Goal: Communication & Community: Answer question/provide support

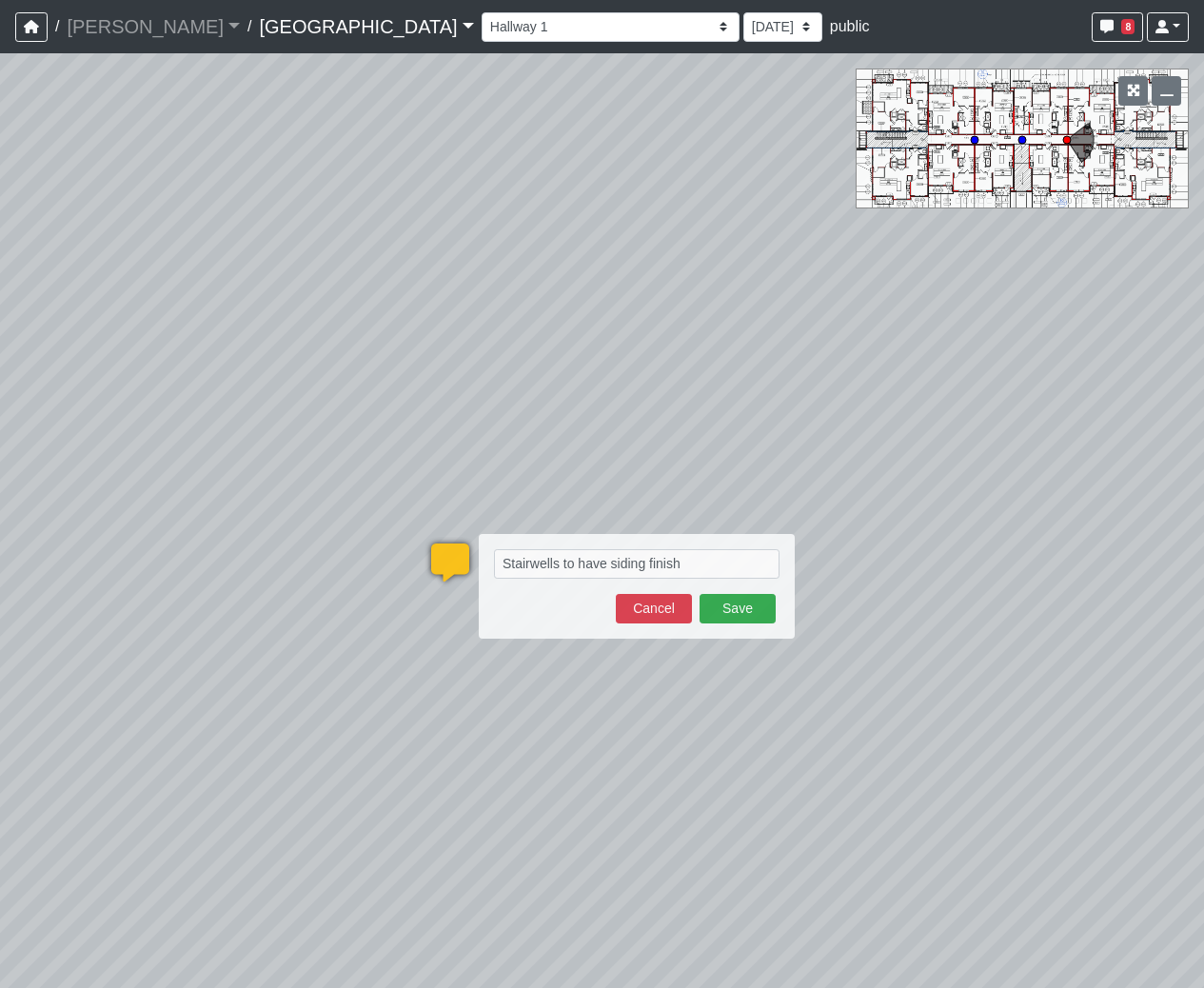
select select "j2SiKtH6NPKkBLWnDTsHwY"
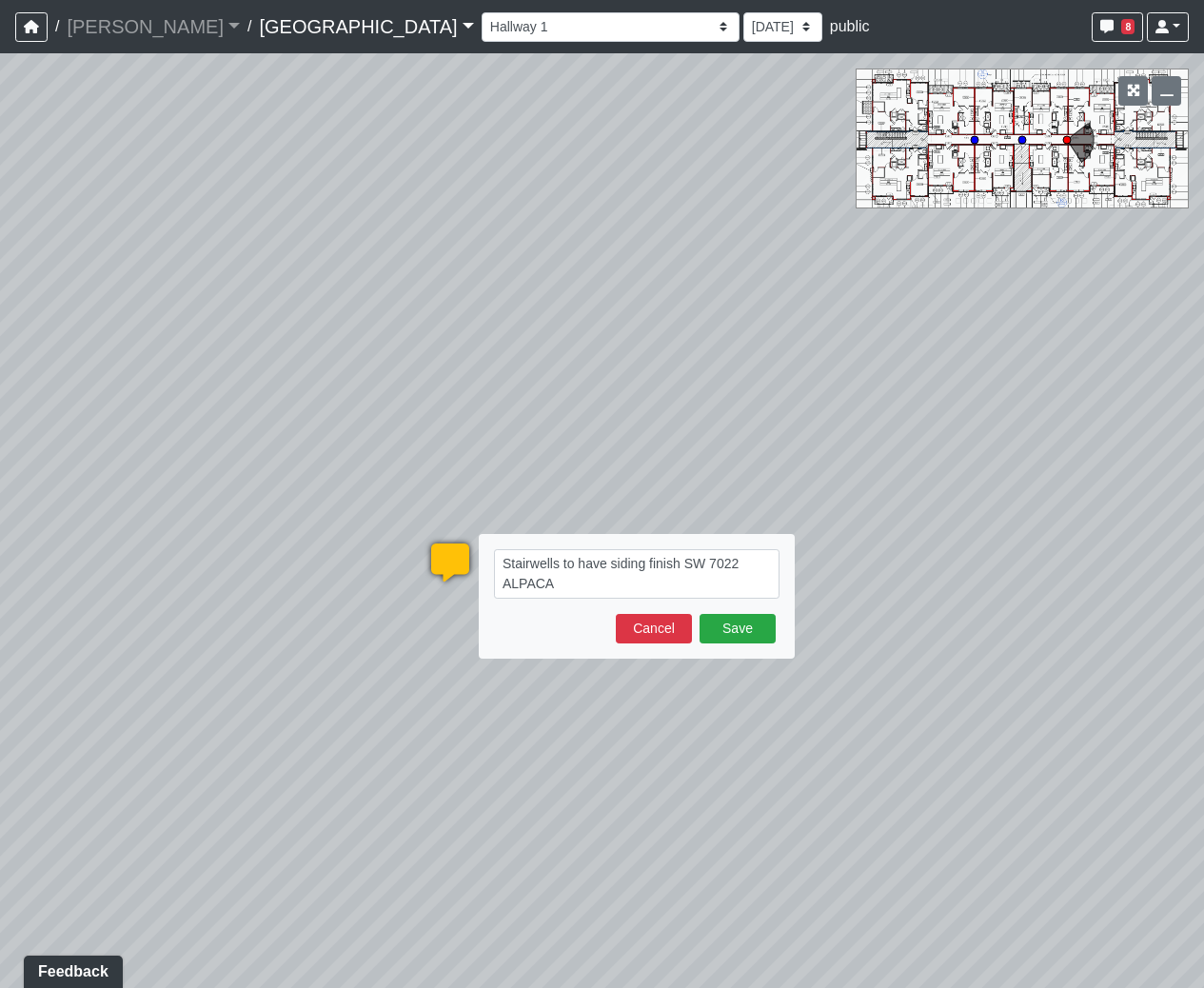
click at [683, 562] on textarea "Stairwells to have siding finish SW 7022 ALPACA" at bounding box center [636, 573] width 286 height 50
drag, startPoint x: 612, startPoint y: 588, endPoint x: 499, endPoint y: 586, distance: 113.0
click at [499, 586] on textarea "Stairwells to have siding finish painted SW 7022 ALPACA" at bounding box center [636, 573] width 286 height 50
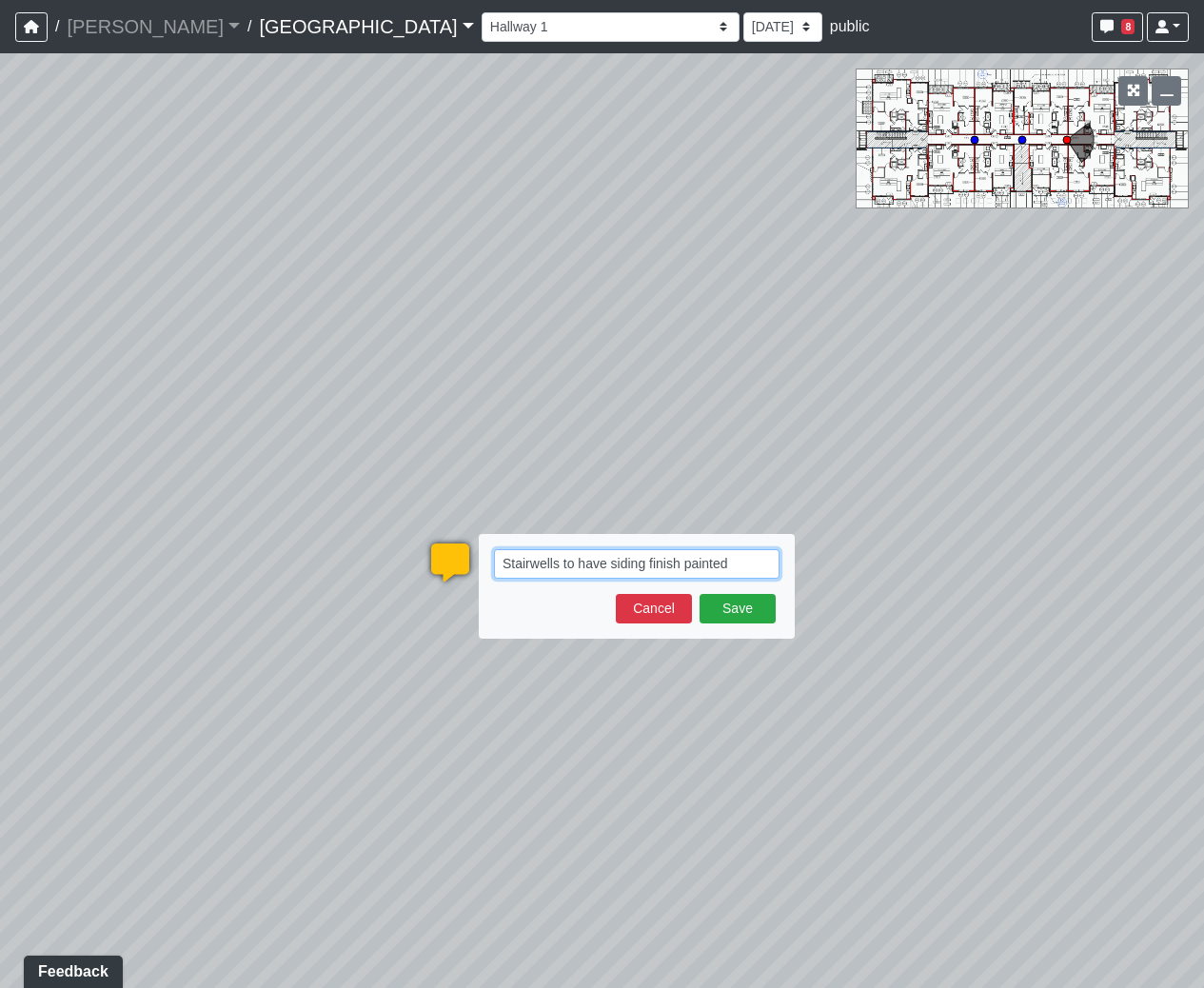
paste textarea "SW [GEOGRAPHIC_DATA]"
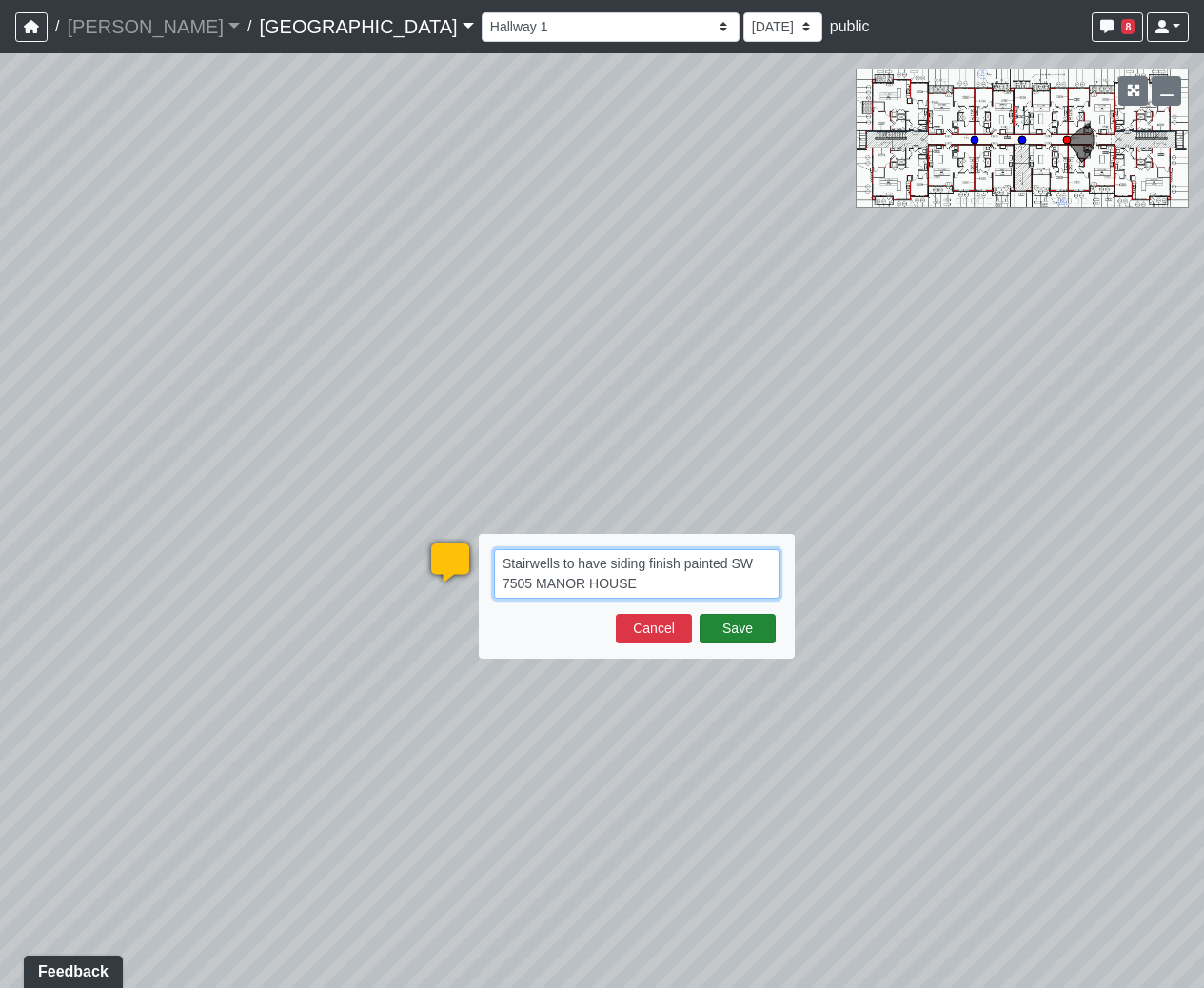
type textarea "Stairwells to have siding finish painted SW 7505 MANOR HOUSE"
click at [758, 620] on button "Save" at bounding box center [738, 629] width 76 height 29
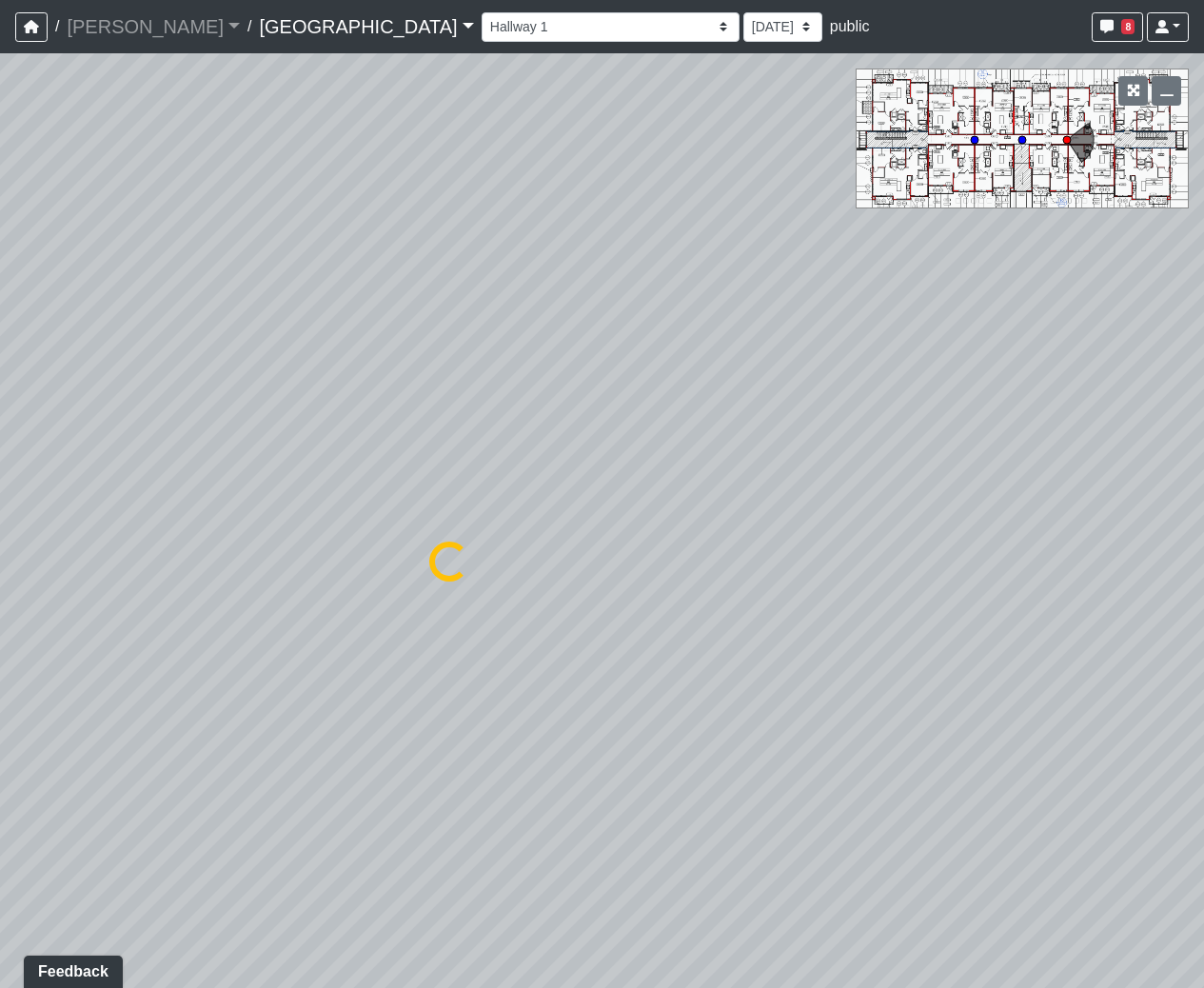
select select "j2SiKtH6NPKkBLWnDTsHwY"
click at [904, 581] on span "Add comment" at bounding box center [899, 588] width 94 height 17
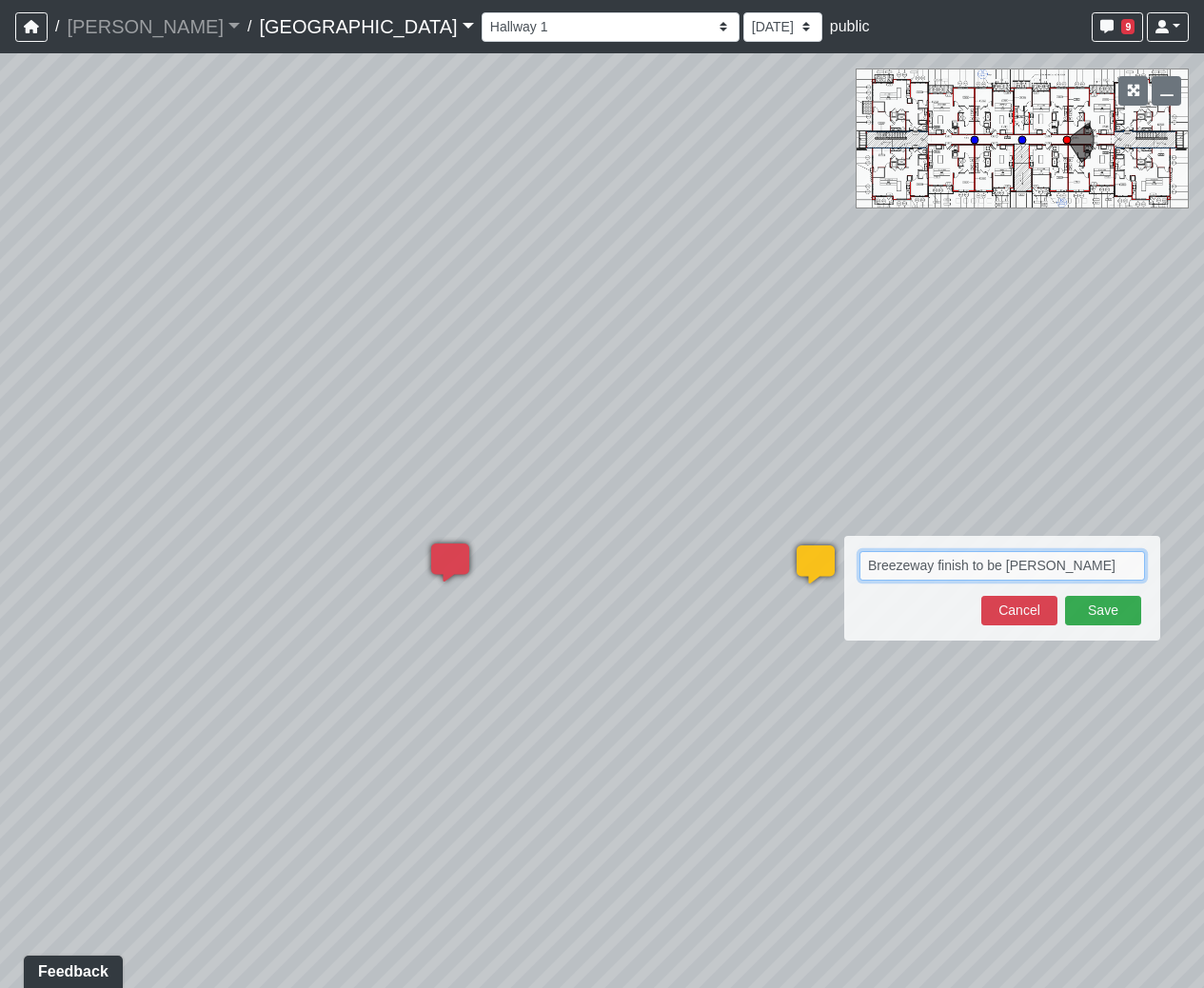
paste textarea "[PERSON_NAME]"
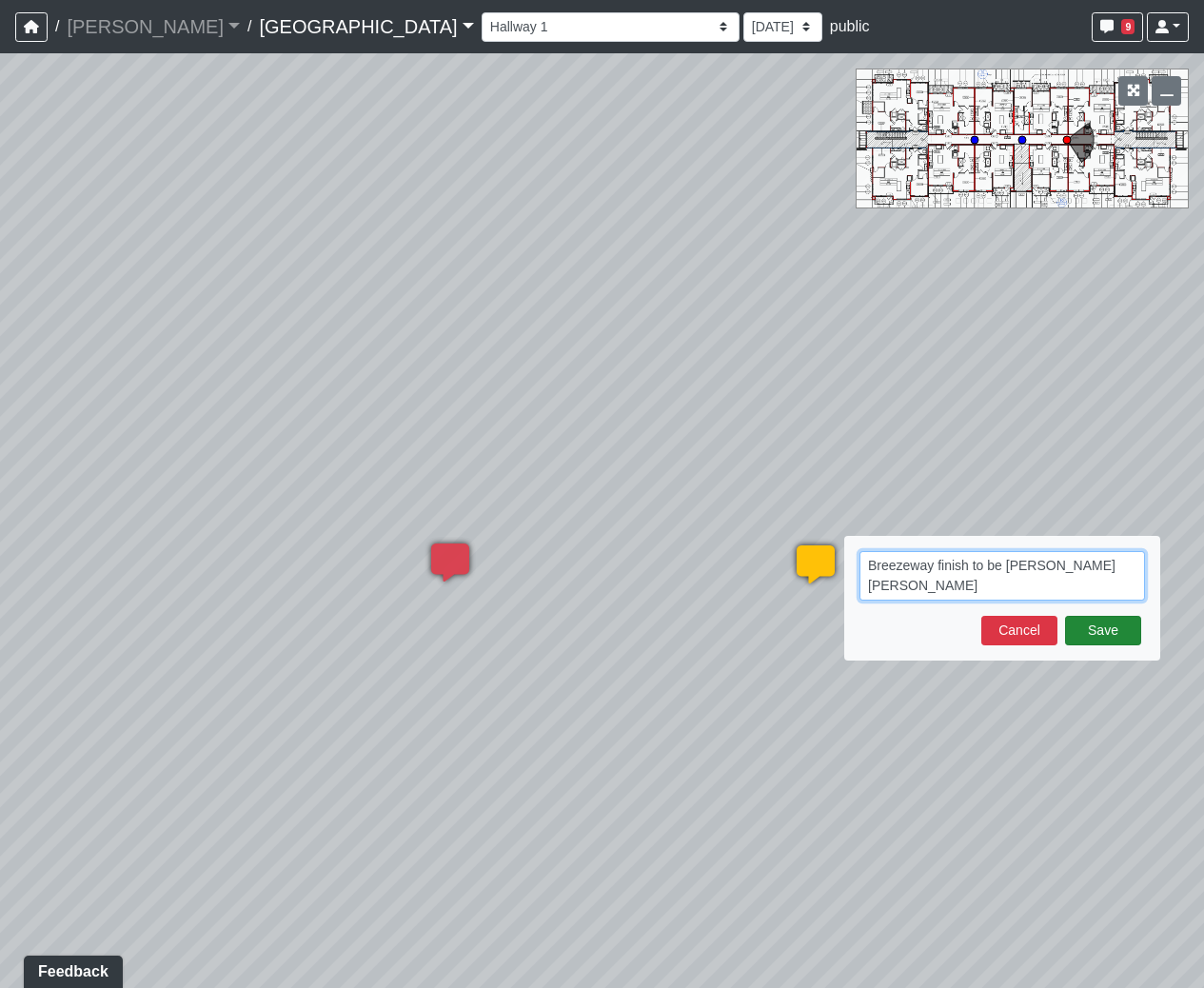
type textarea "Breezeway finish to be [PERSON_NAME] [PERSON_NAME]"
click at [1106, 626] on button "Save" at bounding box center [1103, 630] width 76 height 29
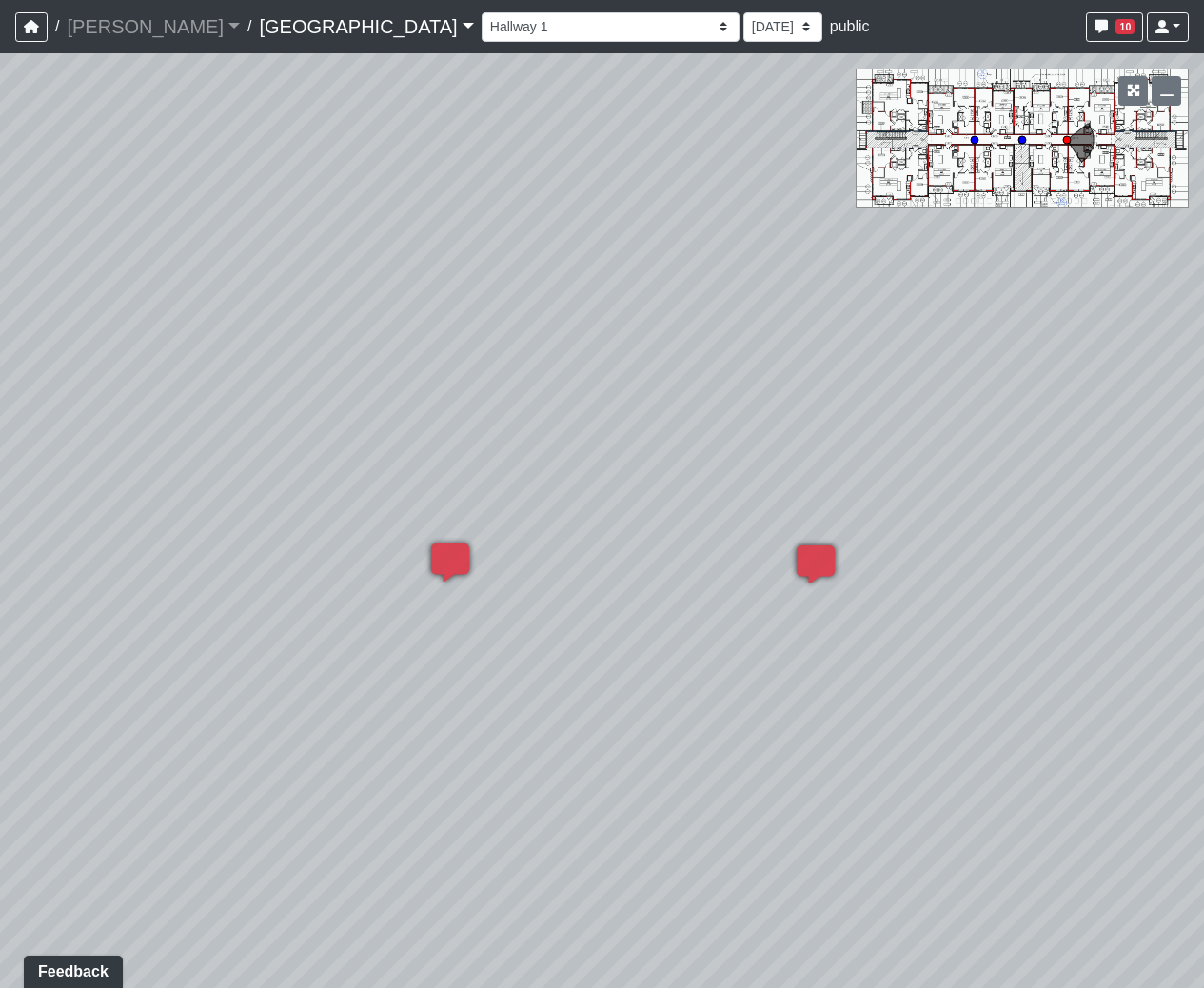
click at [618, 410] on div "Loading... Hallway 2 Loading... Created by [PERSON_NAME] - [DATE] at 1:46 PM - …" at bounding box center [602, 521] width 1204 height 935
click at [1023, 141] on circle at bounding box center [1022, 140] width 8 height 8
select select "aU7pbcrEAGukB9rsDnnR9e"
drag, startPoint x: 892, startPoint y: 562, endPoint x: -300, endPoint y: 419, distance: 1200.5
click at [0, 419] on html "/ [PERSON_NAME] Loading... / [GEOGRAPHIC_DATA] [GEOGRAPHIC_DATA] Loading... [GE…" at bounding box center [602, 494] width 1204 height 988
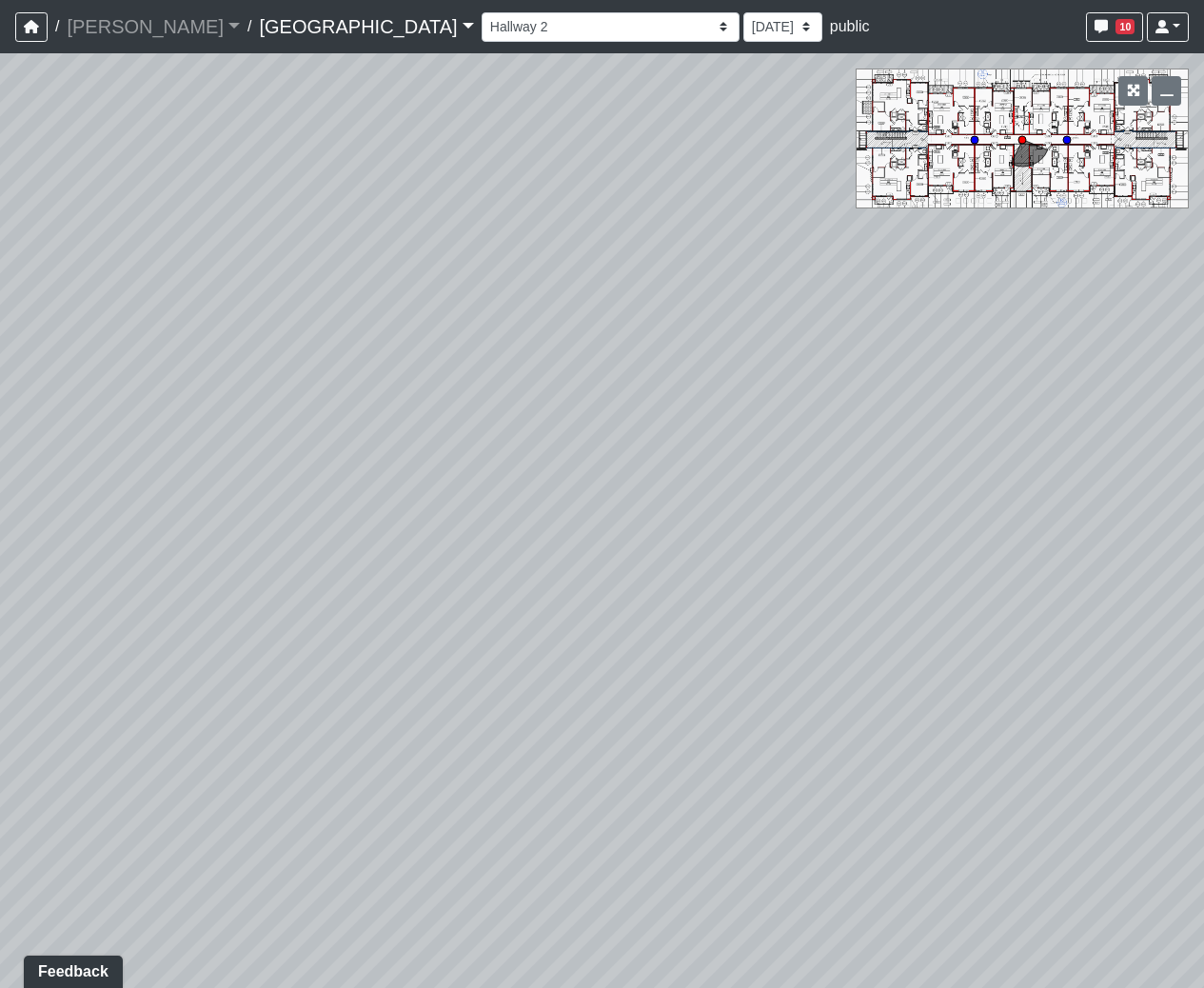
drag, startPoint x: 846, startPoint y: 401, endPoint x: 1099, endPoint y: 612, distance: 329.4
click at [1203, 558] on html "/ [PERSON_NAME] Loading... / [GEOGRAPHIC_DATA] [GEOGRAPHIC_DATA] Loading... [GE…" at bounding box center [602, 494] width 1204 height 988
drag, startPoint x: 741, startPoint y: 553, endPoint x: 766, endPoint y: 526, distance: 36.8
click at [766, 526] on div "Loading... Hallway 2 Loading... Created by [PERSON_NAME] - [DATE] at 1:46 PM - …" at bounding box center [602, 521] width 1204 height 935
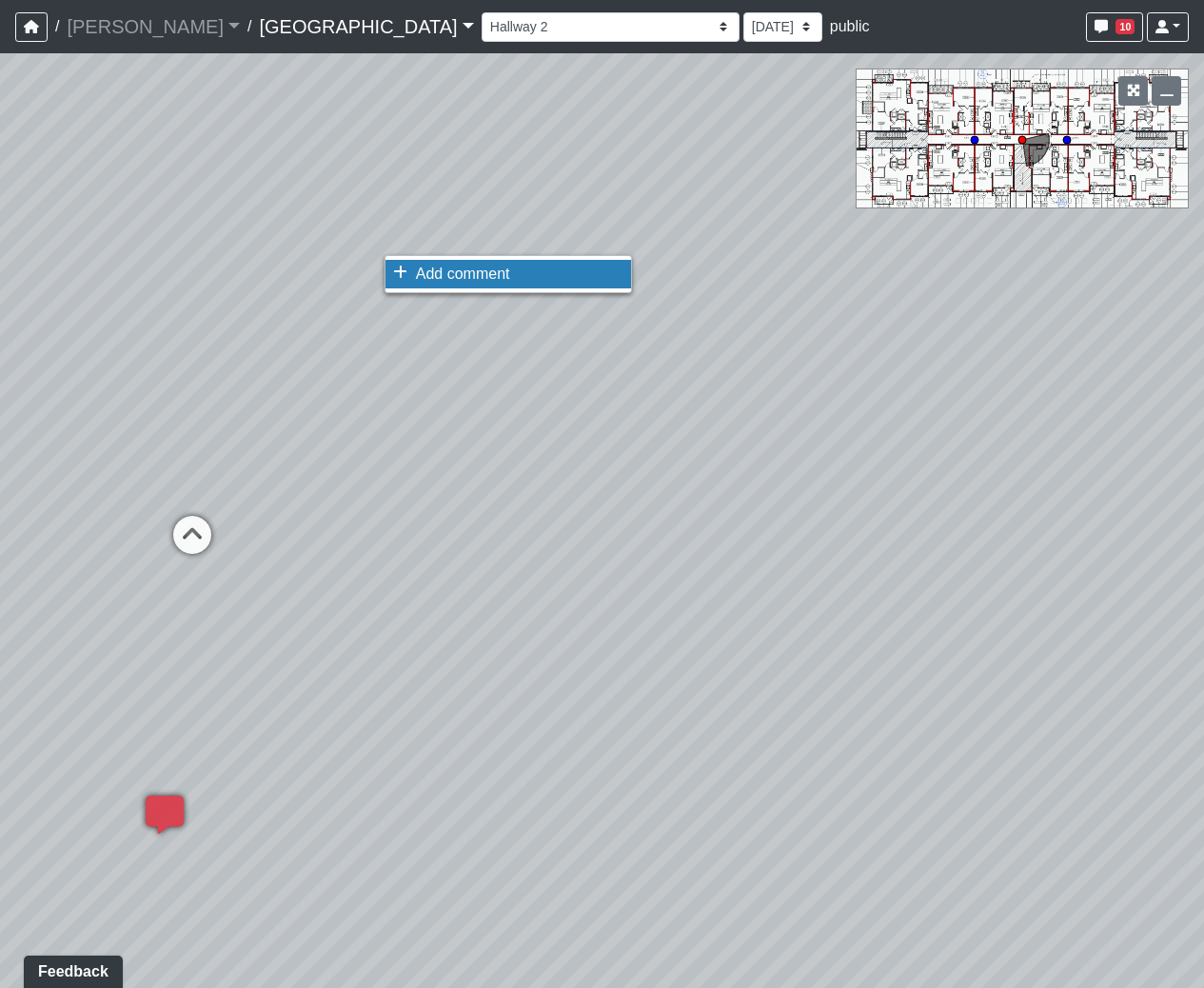
click at [455, 278] on span "Add comment" at bounding box center [463, 273] width 94 height 17
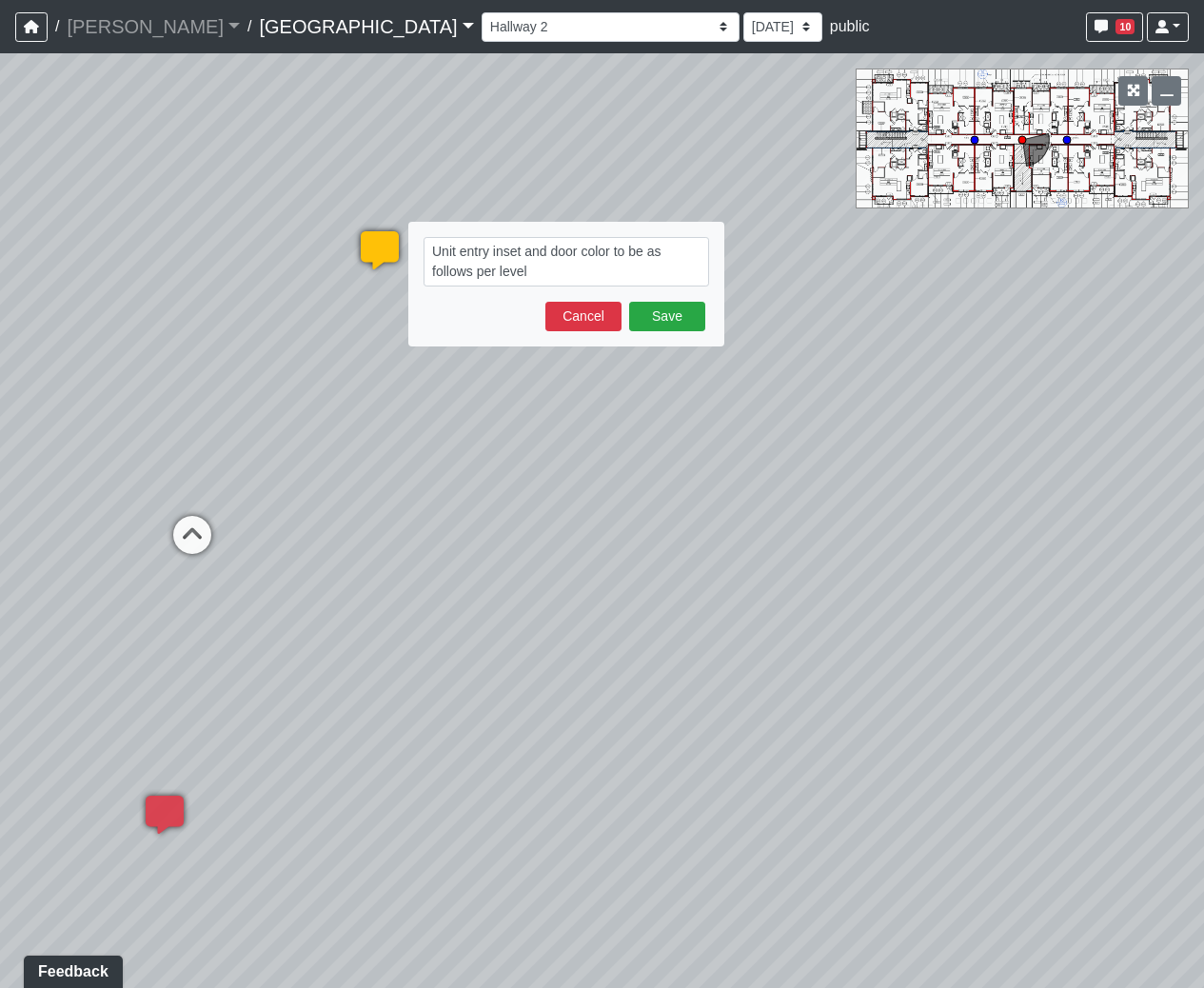
type textarea "Unit entry inset and door color to be as follows per level:"
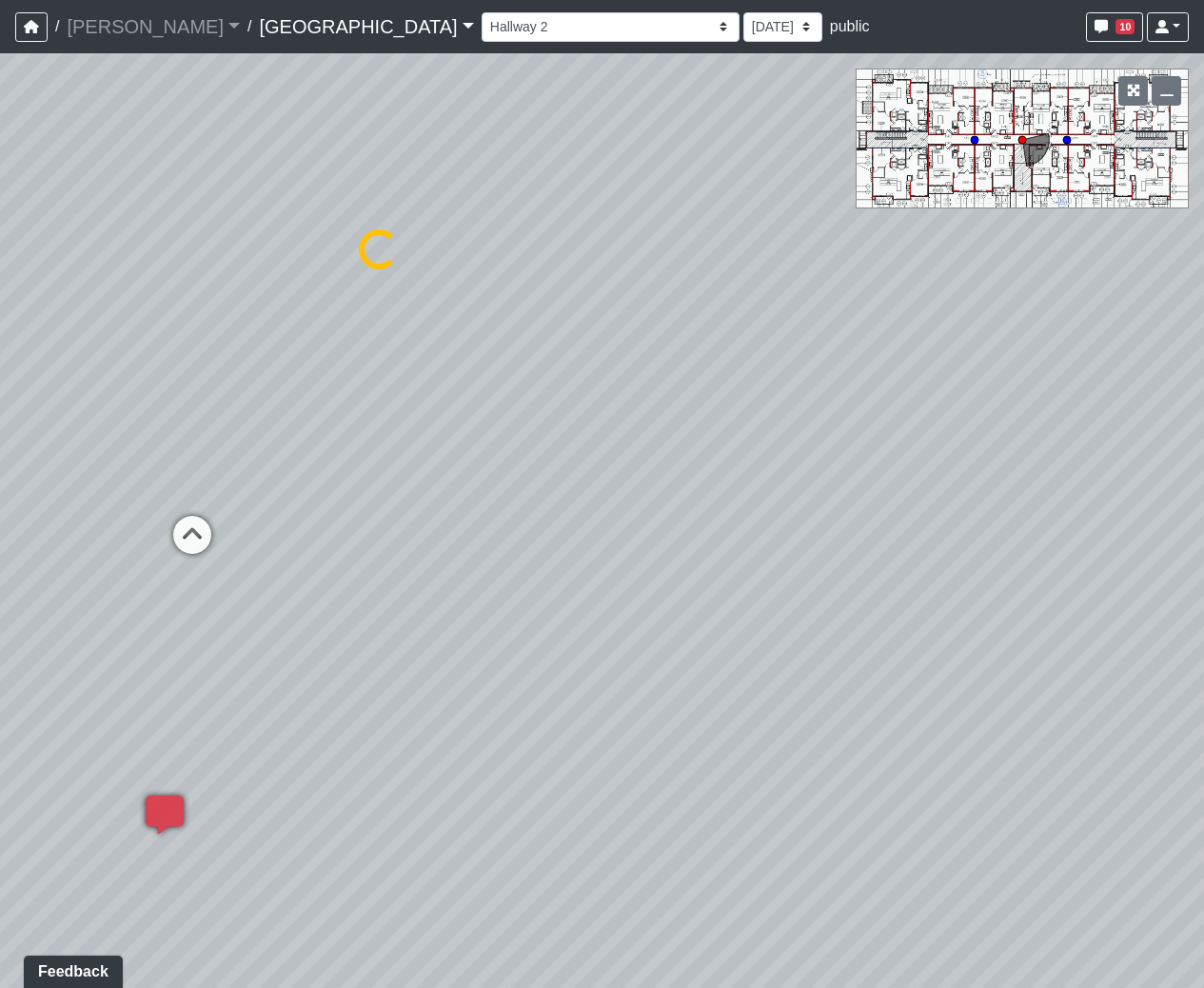
select select "aU7pbcrEAGukB9rsDnnR9e"
click at [380, 246] on icon at bounding box center [379, 259] width 57 height 57
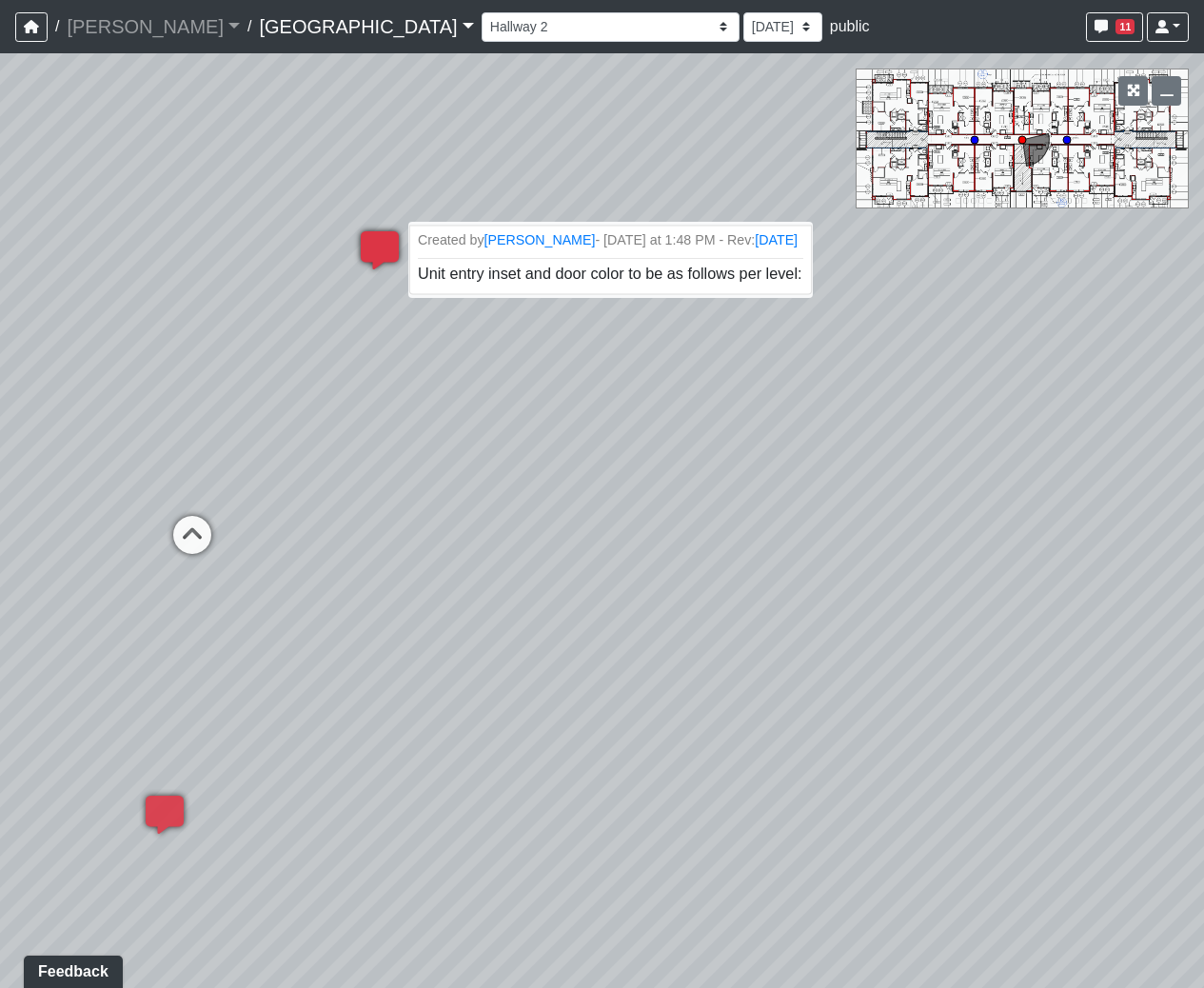
click at [754, 279] on span "Unit entry inset and door color to be as follows per level:" at bounding box center [610, 273] width 385 height 17
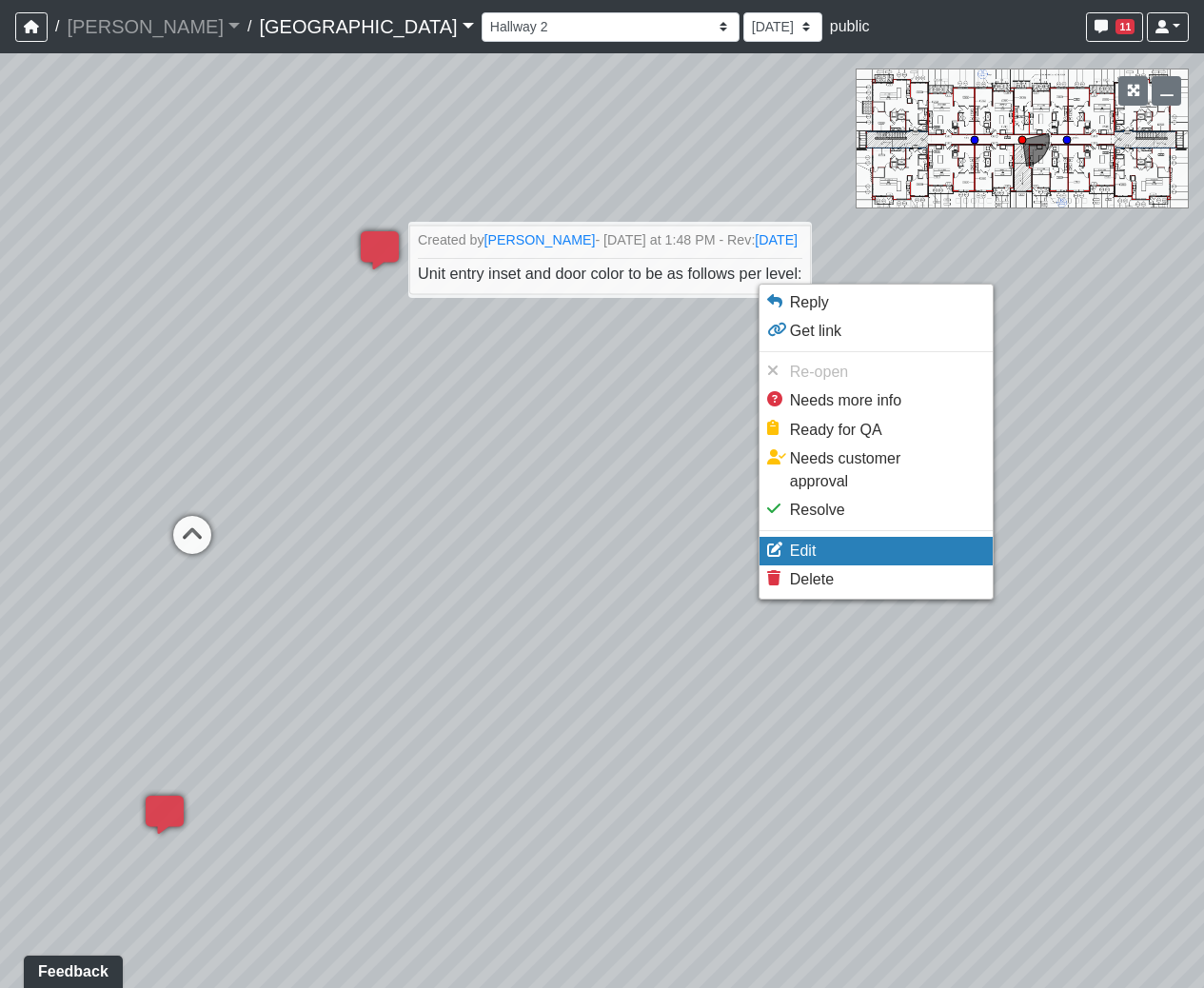
click at [861, 536] on li "Edit" at bounding box center [877, 550] width 233 height 28
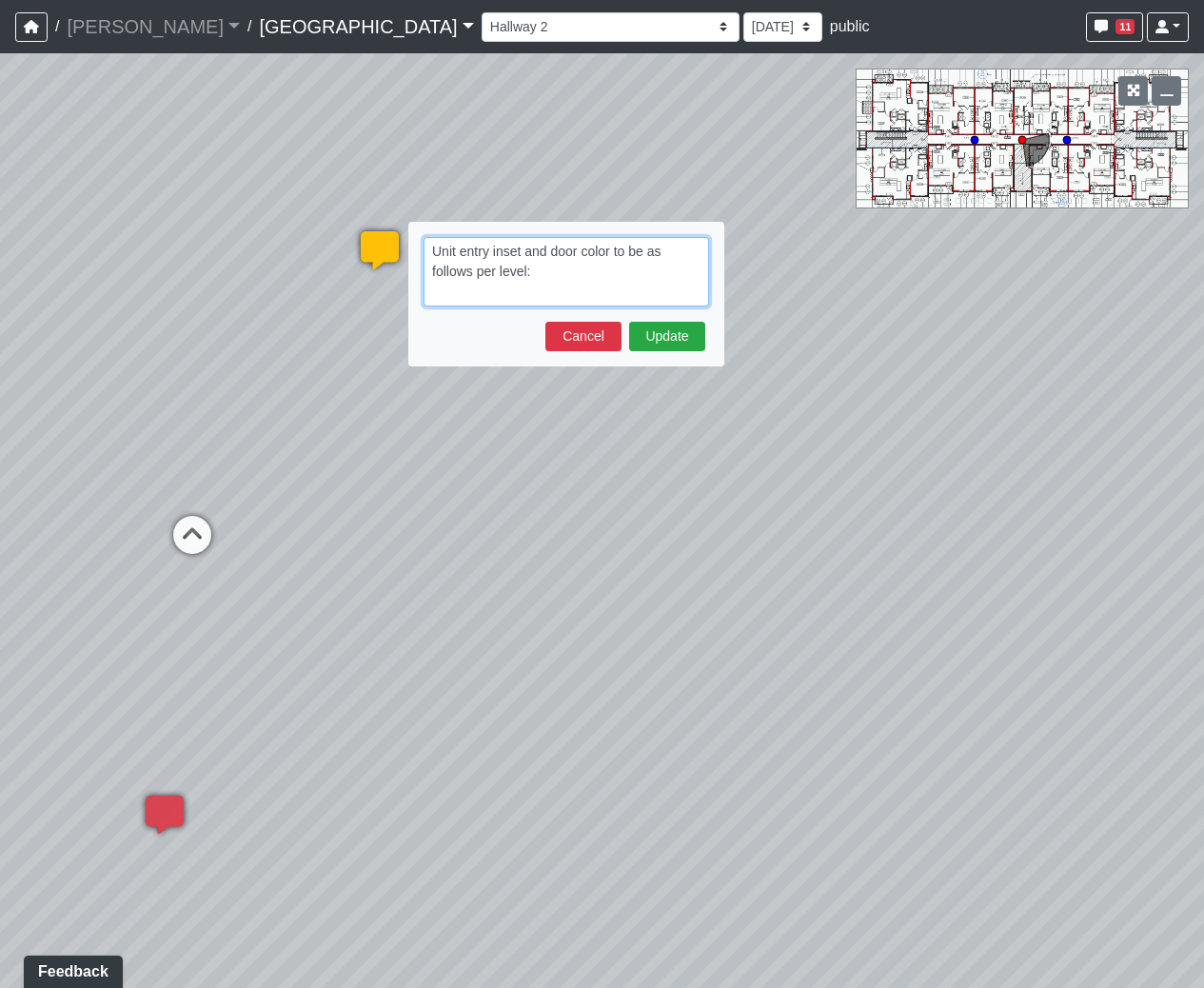
drag, startPoint x: 567, startPoint y: 282, endPoint x: 592, endPoint y: 252, distance: 39.1
click at [591, 252] on textarea "Unit entry inset and door color to be as follows per level:" at bounding box center [567, 272] width 286 height 70
click at [618, 263] on textarea "Unit entry inset and door color to be as follows per level:" at bounding box center [567, 272] width 286 height 70
drag, startPoint x: 611, startPoint y: 276, endPoint x: 650, endPoint y: 250, distance: 46.9
click at [650, 250] on textarea "Unit entry inset and door color to be as follows per level:" at bounding box center [567, 272] width 286 height 70
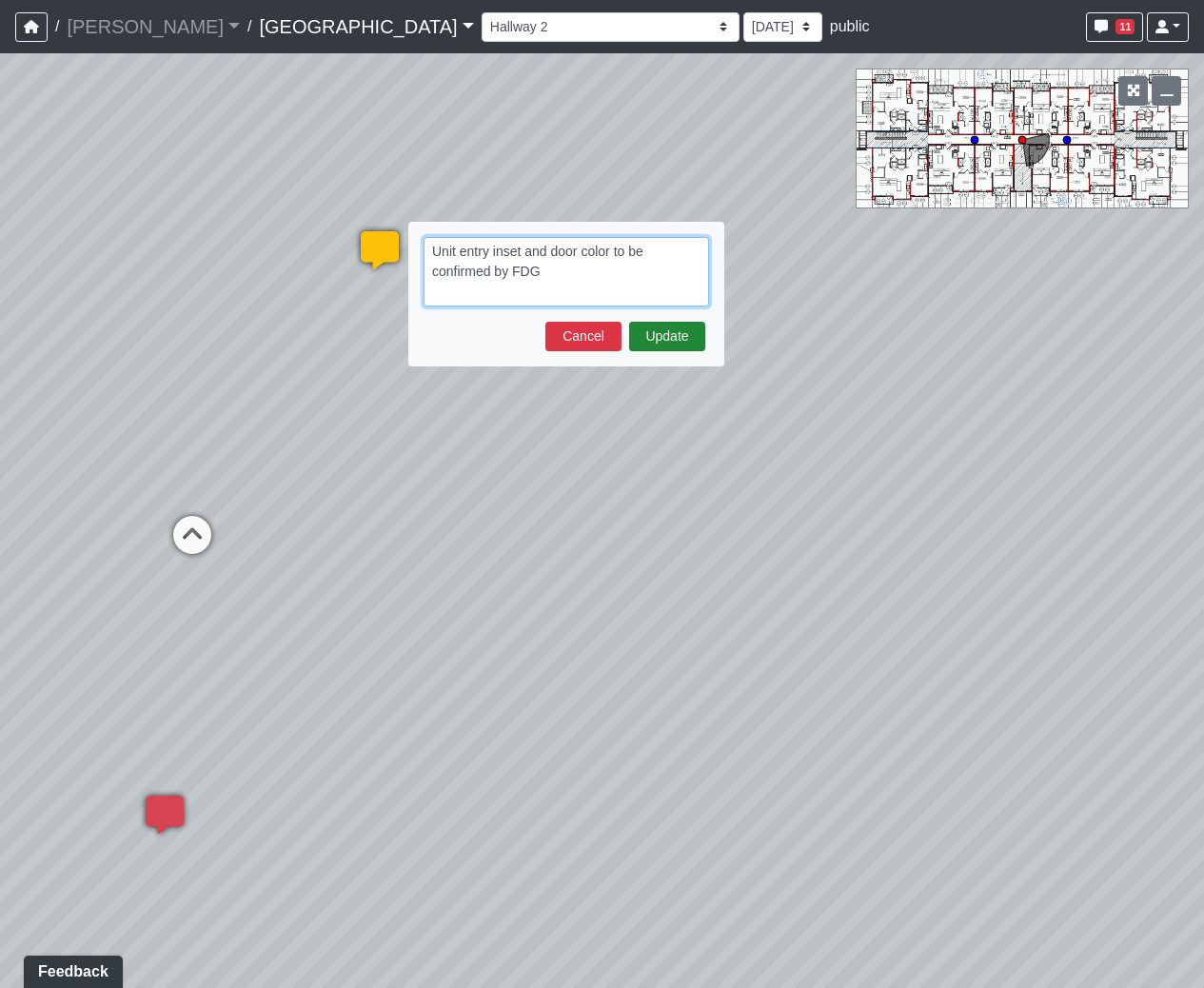
type textarea "Unit entry inset and door color to be confirmed by FDG"
click at [655, 339] on button "Update" at bounding box center [667, 336] width 76 height 29
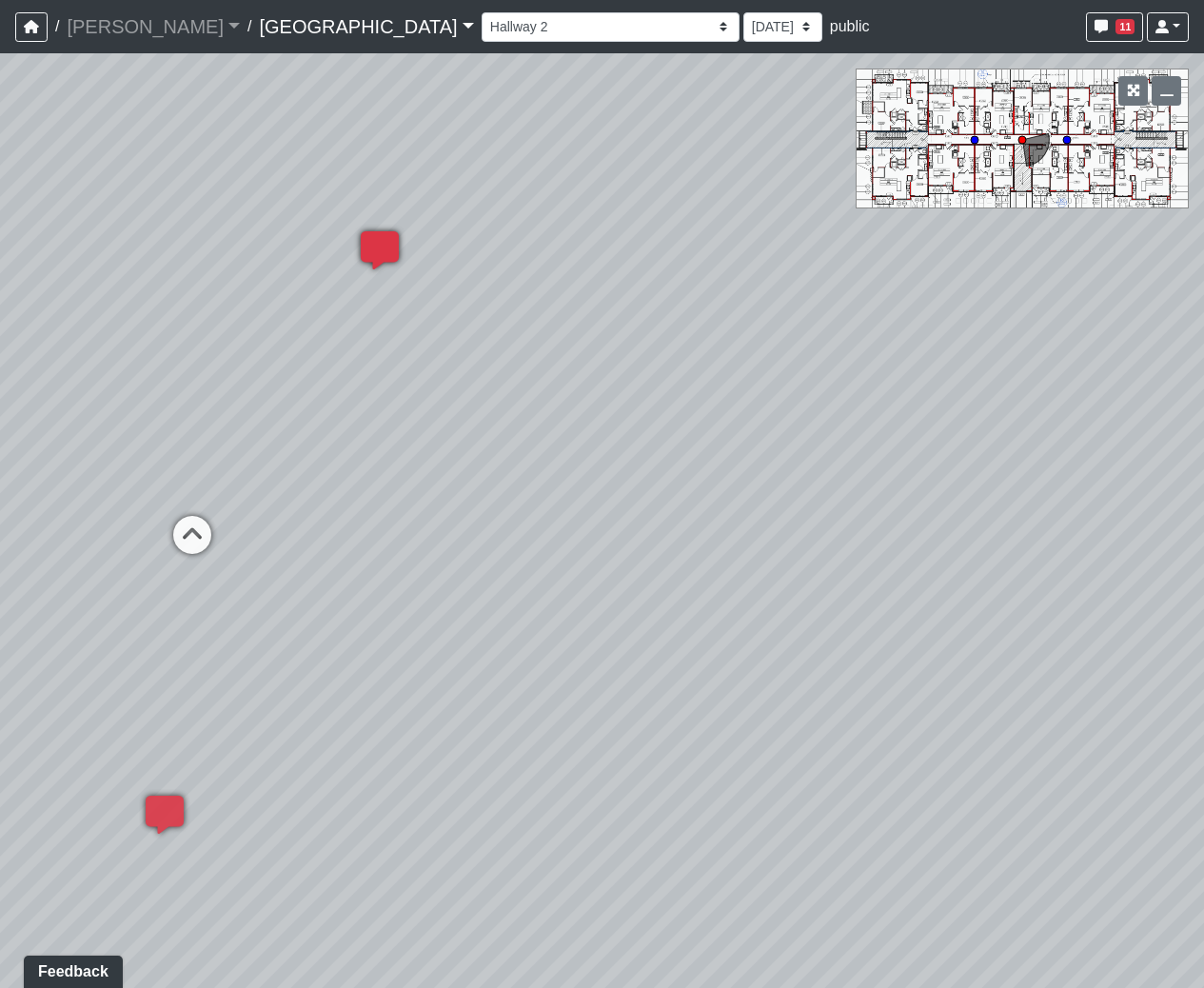
select select "aU7pbcrEAGukB9rsDnnR9e"
click at [725, 226] on div "Loading... Hallway 2 Loading... Created by [PERSON_NAME] - [DATE] at 1:46 PM - …" at bounding box center [602, 521] width 1204 height 935
